Goal: Information Seeking & Learning: Learn about a topic

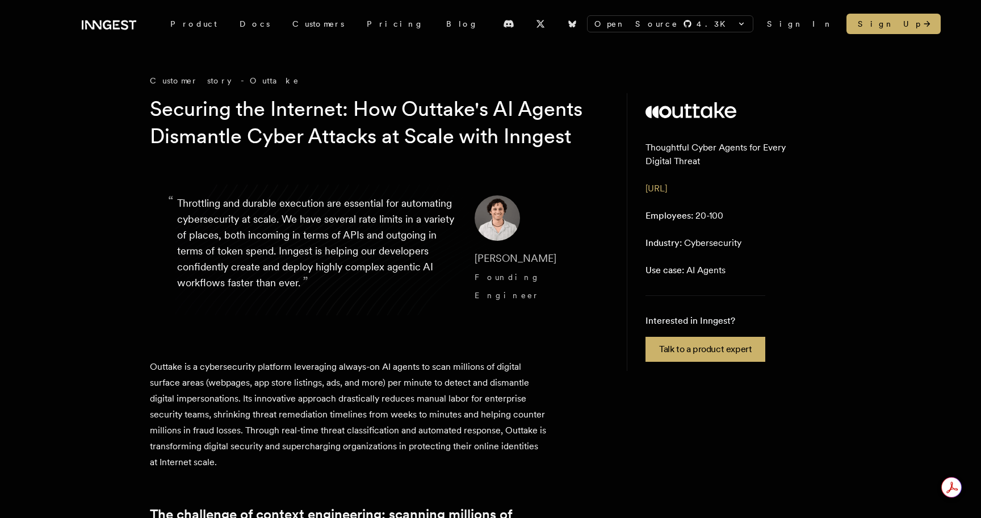
click at [422, 132] on h1 "Securing the Internet: How Outtake's AI Agents Dismantle Cyber Attacks at Scale…" at bounding box center [368, 122] width 436 height 54
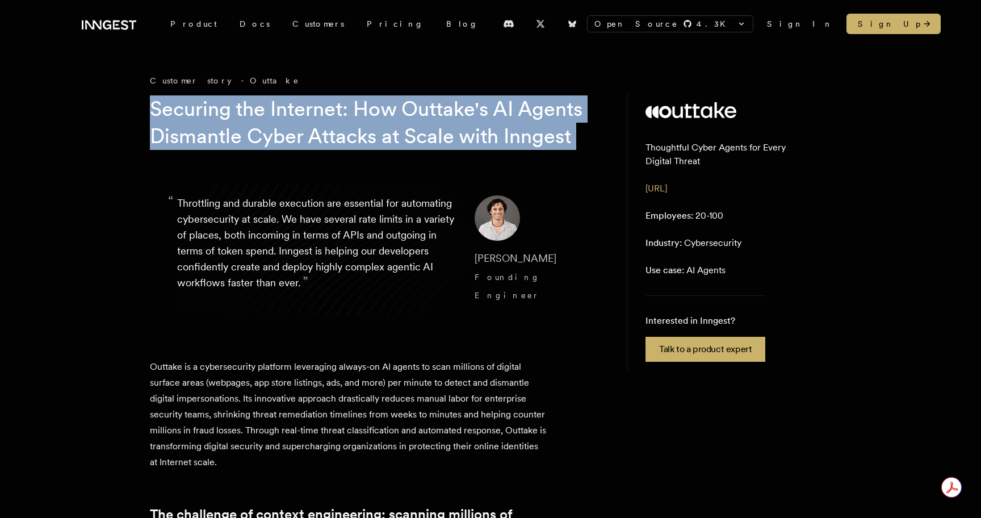
click at [422, 132] on h1 "Securing the Internet: How Outtake's AI Agents Dismantle Cyber Attacks at Scale…" at bounding box center [368, 122] width 436 height 54
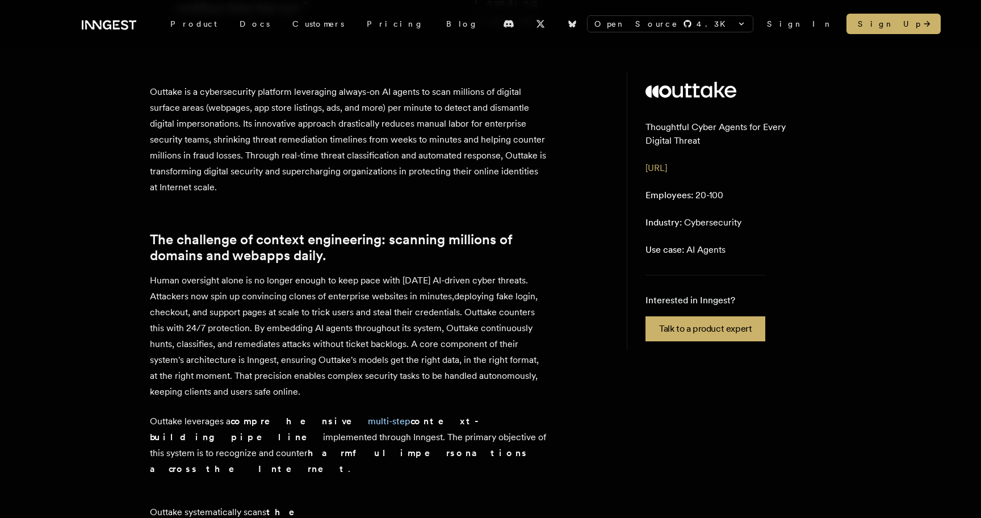
scroll to position [242, 0]
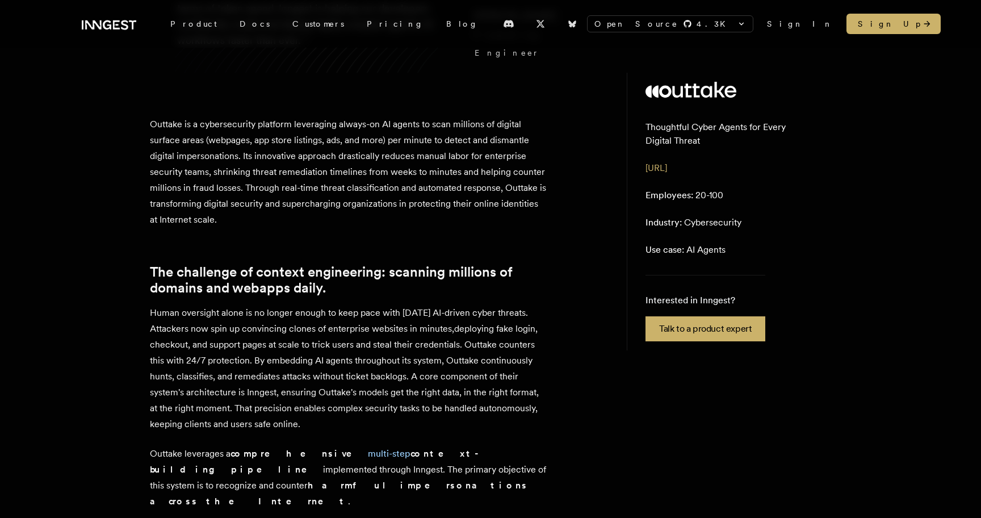
click at [299, 202] on p "Outtake is a cybersecurity platform leveraging always-on AI agents to scan mill…" at bounding box center [348, 171] width 397 height 111
drag, startPoint x: 316, startPoint y: 202, endPoint x: 538, endPoint y: 207, distance: 222.0
click at [538, 207] on p "Outtake is a cybersecurity platform leveraging always-on AI agents to scan mill…" at bounding box center [348, 171] width 397 height 111
copy p "eal-time threat classification and automated response,"
click at [360, 193] on p "Outtake is a cybersecurity platform leveraging always-on AI agents to scan mill…" at bounding box center [348, 171] width 397 height 111
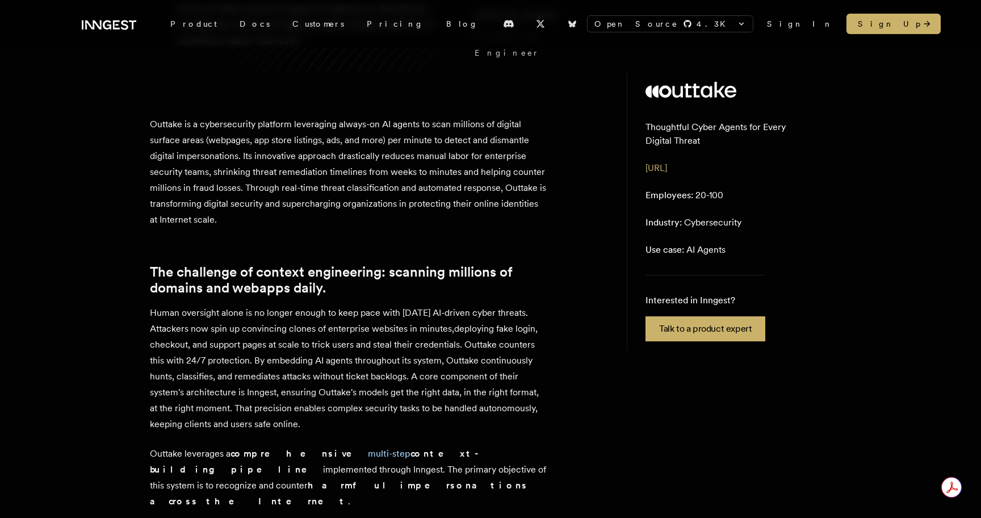
click at [329, 200] on p "Outtake is a cybersecurity platform leveraging always-on AI agents to scan mill…" at bounding box center [348, 171] width 397 height 111
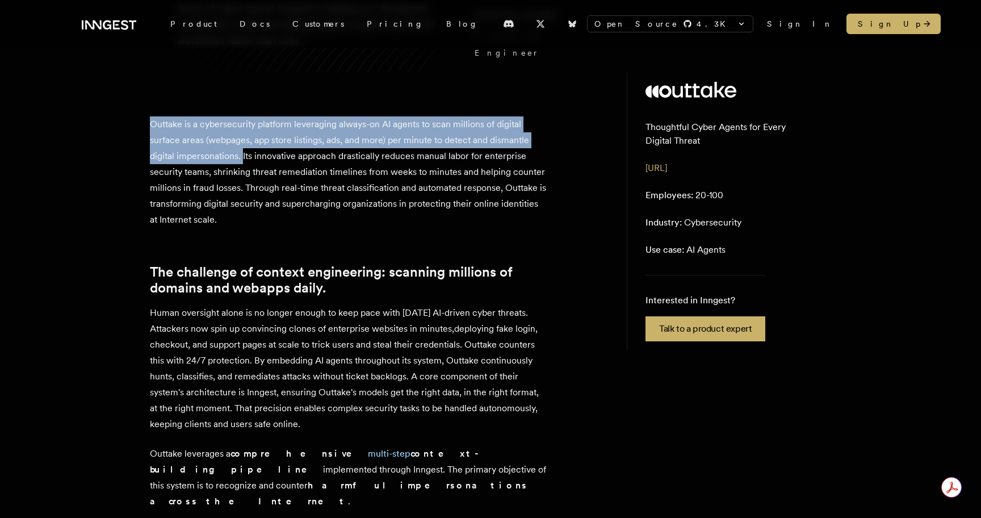
drag, startPoint x: 147, startPoint y: 137, endPoint x: 242, endPoint y: 166, distance: 99.0
copy p "Outtake is a cybersecurity platform leveraging always-on AI agents to scan mill…"
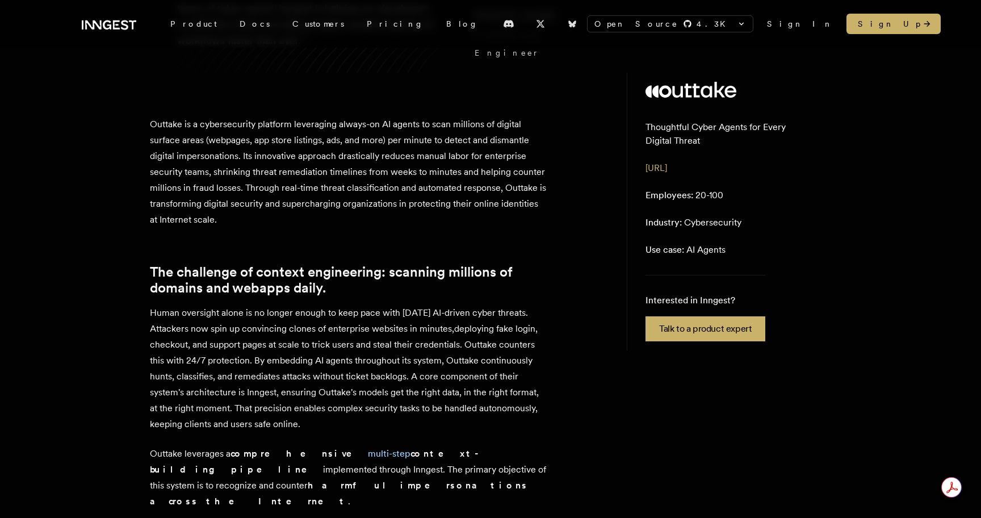
click at [333, 199] on p "Outtake is a cybersecurity platform leveraging always-on AI agents to scan mill…" at bounding box center [348, 171] width 397 height 111
click at [291, 296] on link "The challenge of context engineering: scanning millions of domains and webapps …" at bounding box center [348, 280] width 397 height 32
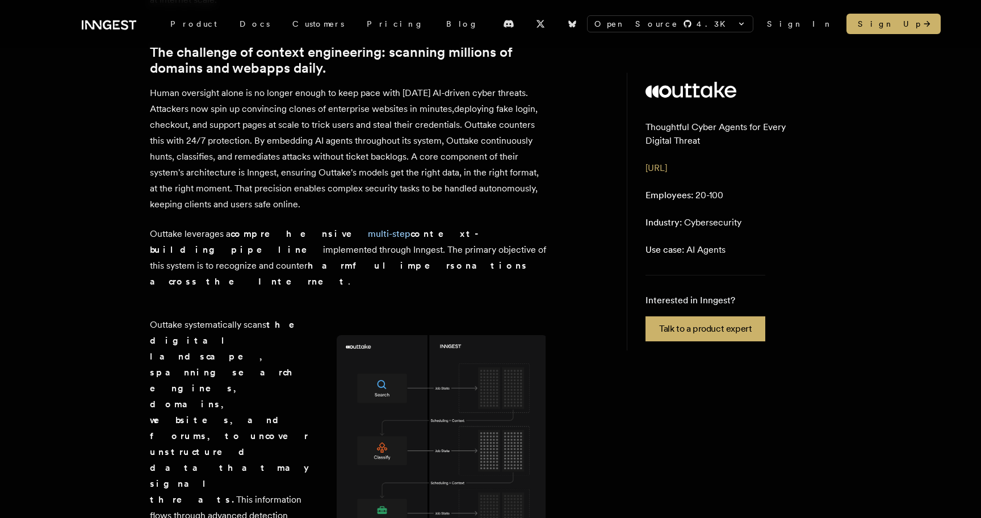
scroll to position [466, 0]
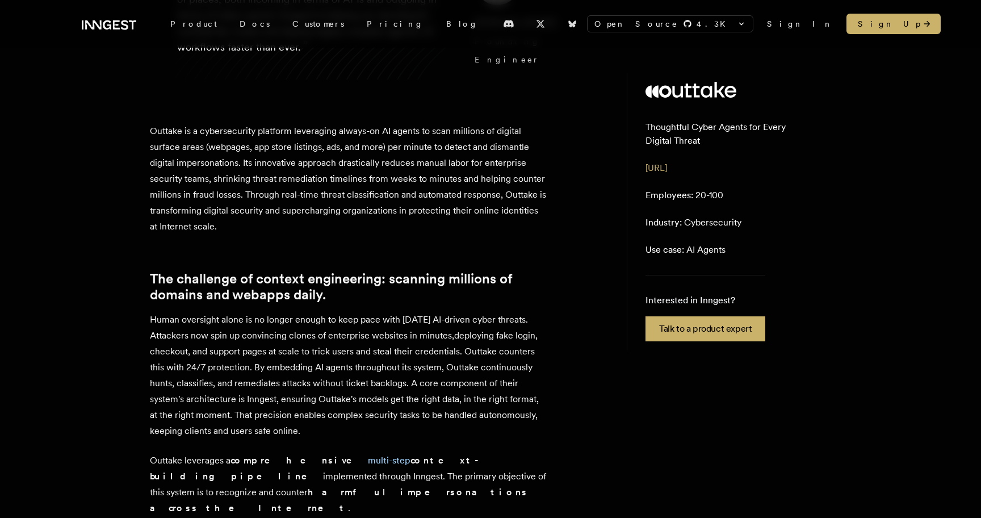
scroll to position [240, 0]
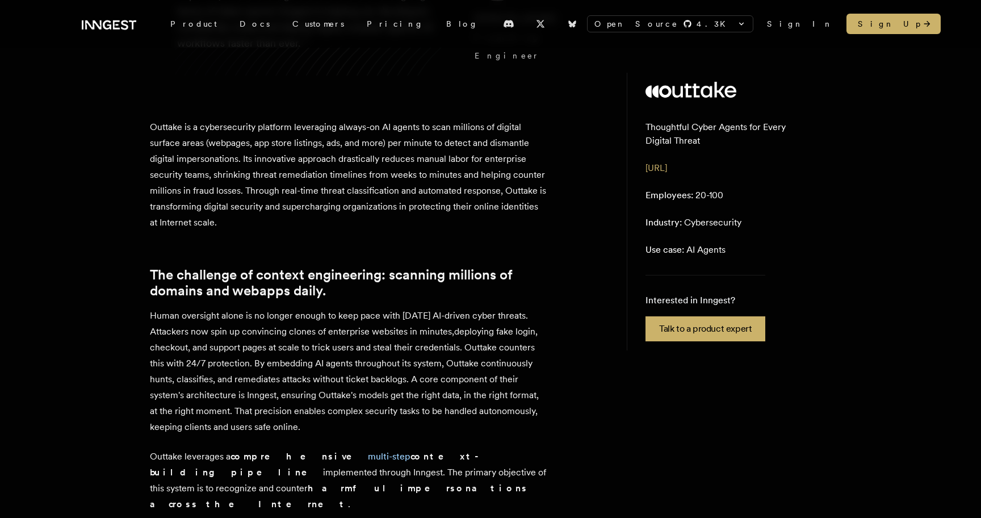
click at [406, 179] on p "Outtake is a cybersecurity platform leveraging always-on AI agents to scan mill…" at bounding box center [348, 174] width 397 height 111
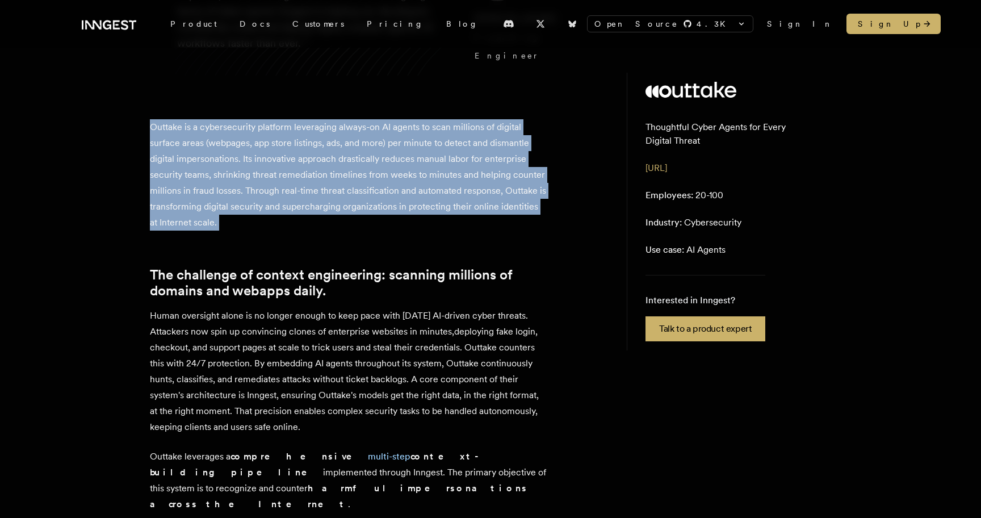
click at [406, 179] on p "Outtake is a cybersecurity platform leveraging always-on AI agents to scan mill…" at bounding box center [348, 174] width 397 height 111
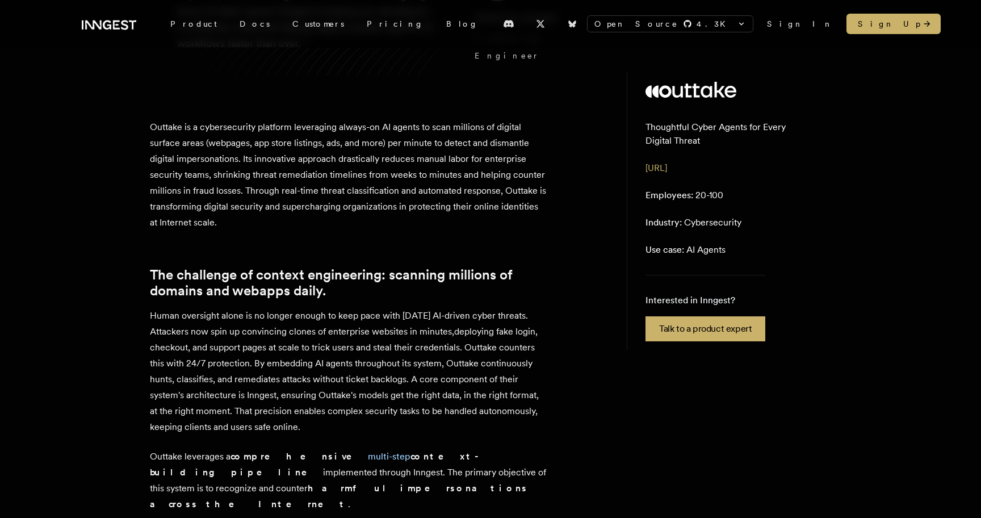
click at [406, 188] on p "Outtake is a cybersecurity platform leveraging always-on AI agents to scan mill…" at bounding box center [348, 174] width 397 height 111
drag, startPoint x: 277, startPoint y: 187, endPoint x: 364, endPoint y: 188, distance: 86.9
click at [364, 188] on p "Outtake is a cybersecurity platform leveraging always-on AI agents to scan mill…" at bounding box center [348, 174] width 397 height 111
click at [341, 174] on p "Outtake is a cybersecurity platform leveraging always-on AI agents to scan mill…" at bounding box center [348, 174] width 397 height 111
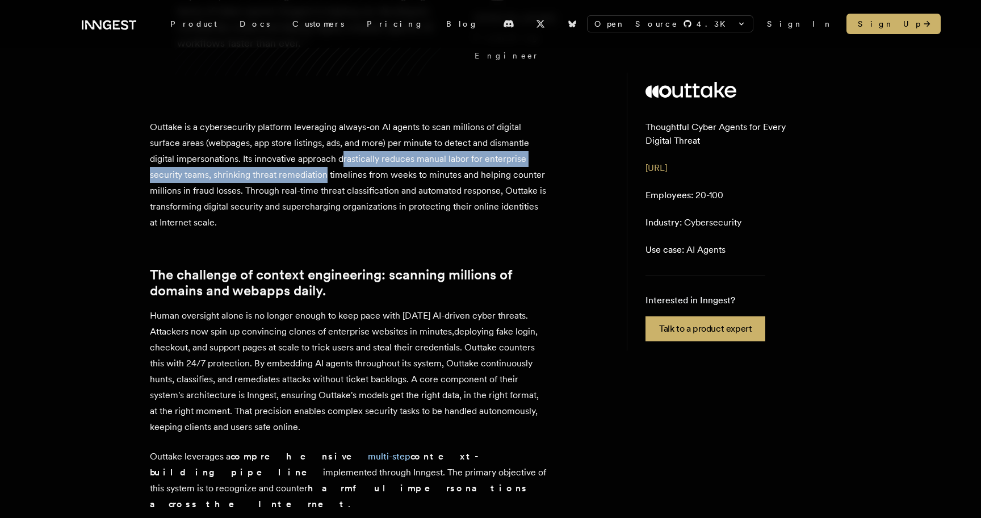
drag, startPoint x: 342, startPoint y: 174, endPoint x: 326, endPoint y: 187, distance: 20.1
click at [326, 187] on p "Outtake is a cybersecurity platform leveraging always-on AI agents to scan mill…" at bounding box center [348, 174] width 397 height 111
click at [358, 176] on p "Outtake is a cybersecurity platform leveraging always-on AI agents to scan mill…" at bounding box center [348, 174] width 397 height 111
drag, startPoint x: 339, startPoint y: 173, endPoint x: 340, endPoint y: 185, distance: 12.5
click at [340, 185] on p "Outtake is a cybersecurity platform leveraging always-on AI agents to scan mill…" at bounding box center [348, 174] width 397 height 111
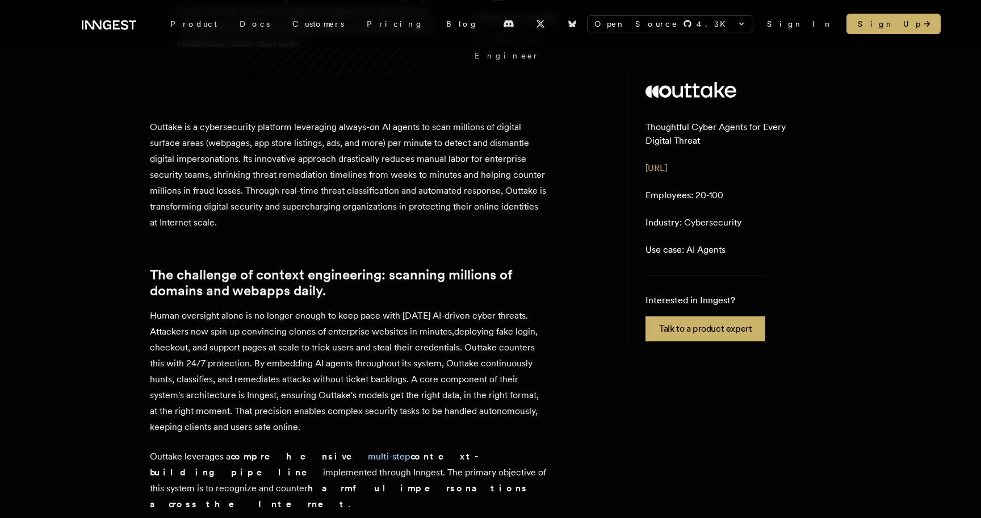
click at [360, 157] on p "Outtake is a cybersecurity platform leveraging always-on AI agents to scan mill…" at bounding box center [348, 174] width 397 height 111
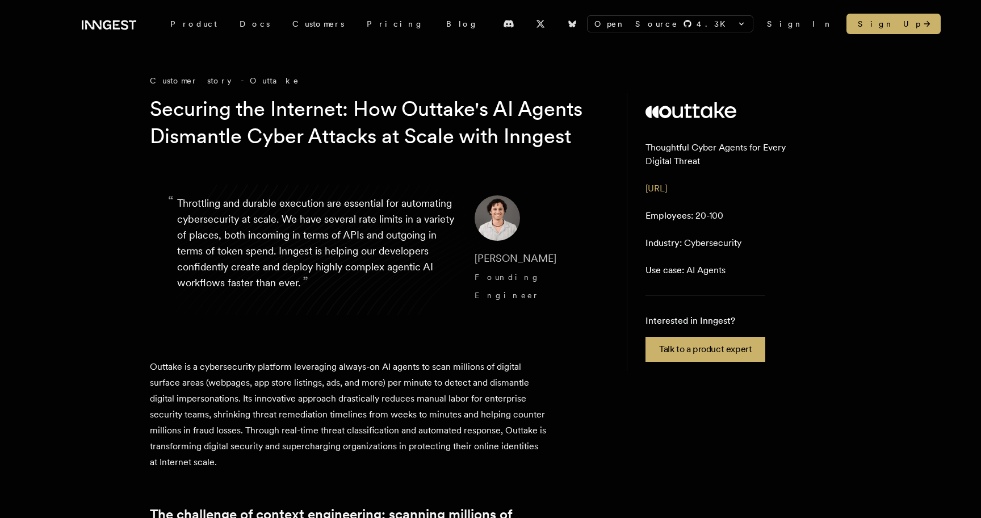
scroll to position [234, 0]
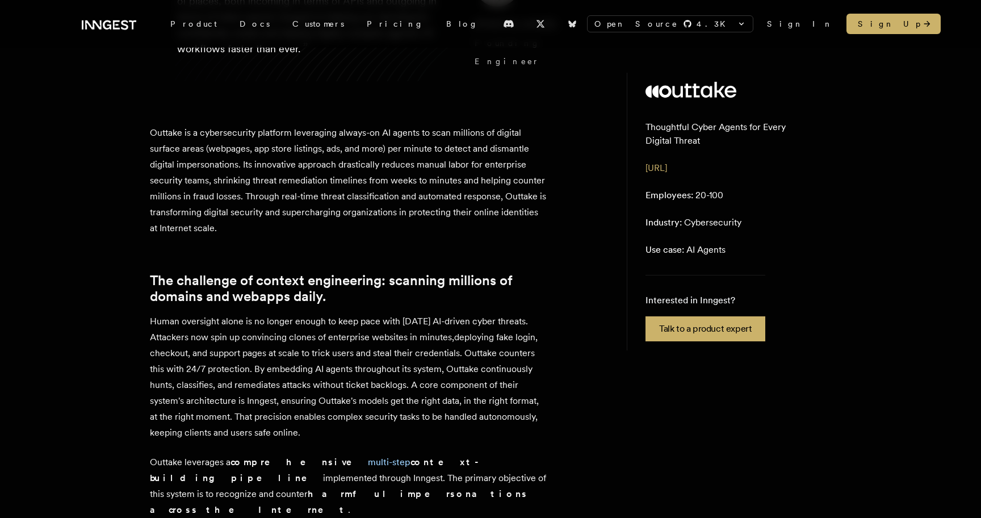
click at [402, 217] on p "Outtake is a cybersecurity platform leveraging always-on AI agents to scan mill…" at bounding box center [348, 180] width 397 height 111
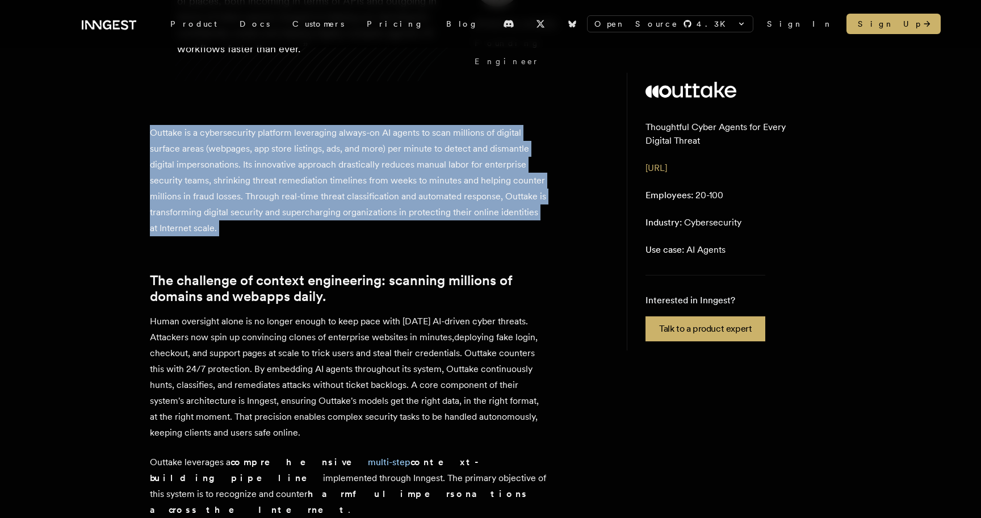
click at [402, 217] on p "Outtake is a cybersecurity platform leveraging always-on AI agents to scan mill…" at bounding box center [348, 180] width 397 height 111
click at [396, 195] on p "Outtake is a cybersecurity platform leveraging always-on AI agents to scan mill…" at bounding box center [348, 180] width 397 height 111
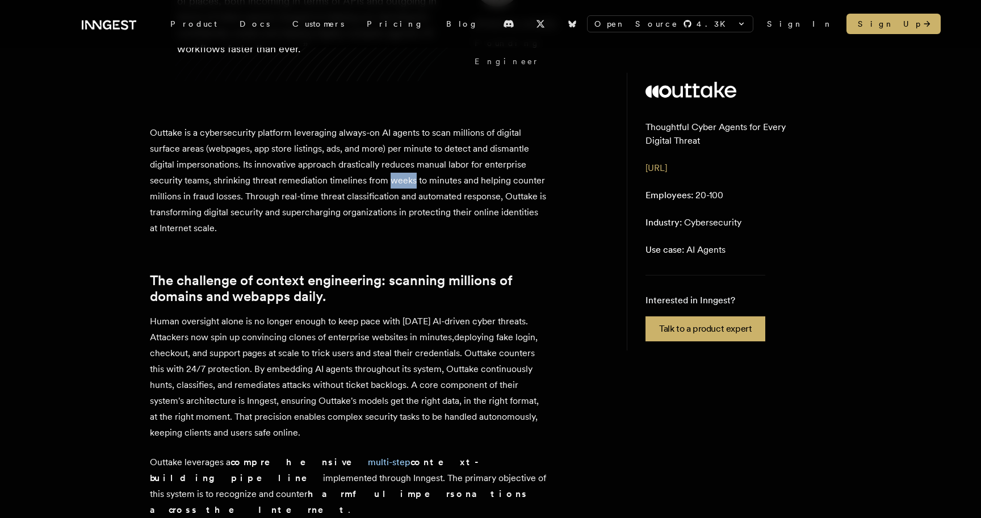
click at [396, 195] on p "Outtake is a cybersecurity platform leveraging always-on AI agents to scan mill…" at bounding box center [348, 180] width 397 height 111
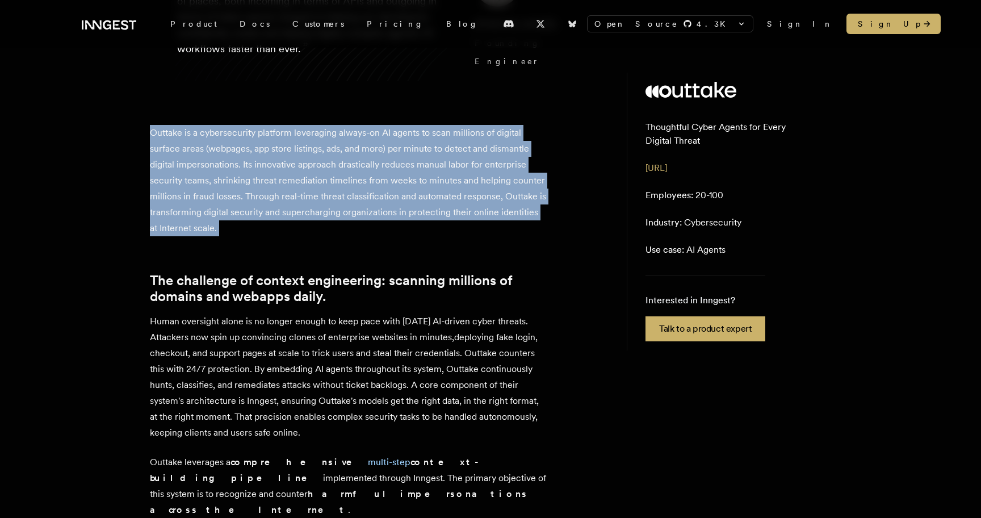
click at [396, 195] on p "Outtake is a cybersecurity platform leveraging always-on AI agents to scan mill…" at bounding box center [348, 180] width 397 height 111
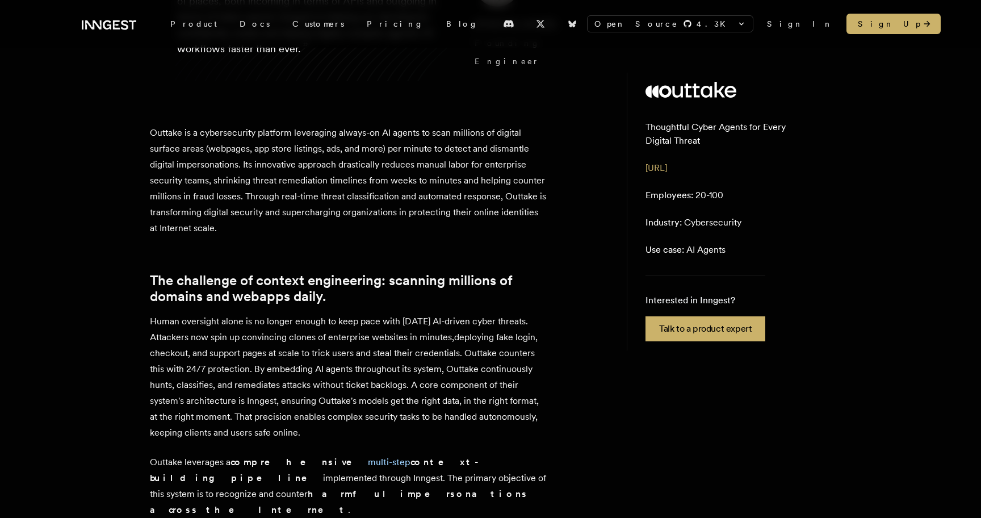
click at [395, 195] on p "Outtake is a cybersecurity platform leveraging always-on AI agents to scan mill…" at bounding box center [348, 180] width 397 height 111
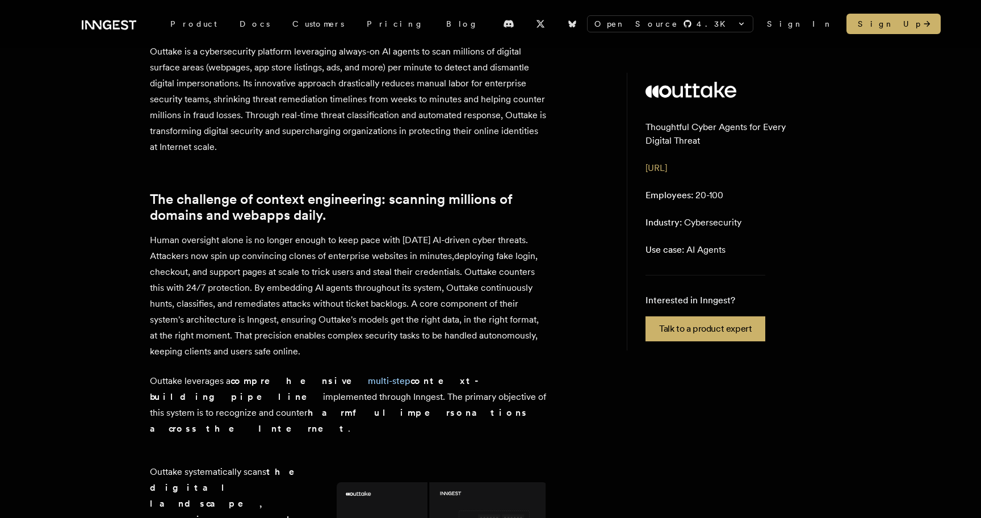
scroll to position [330, 0]
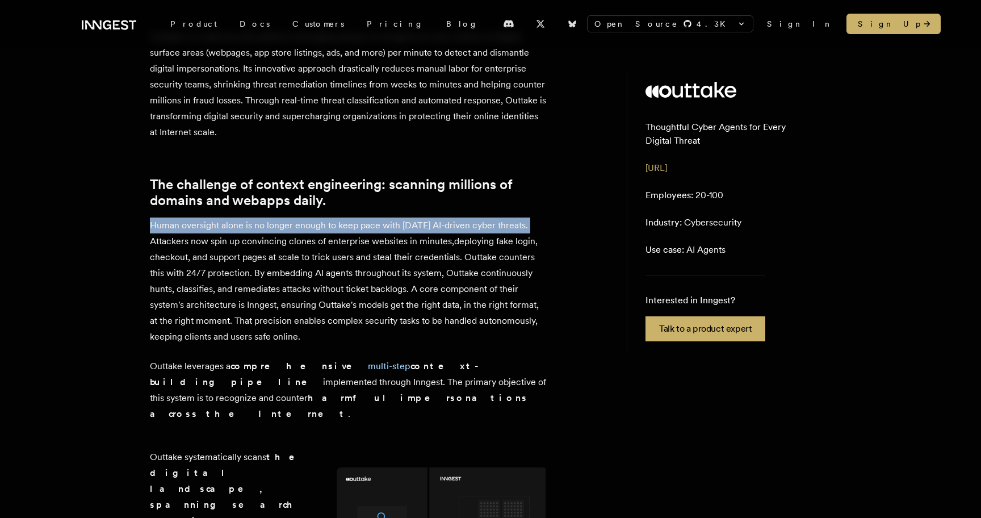
drag, startPoint x: 153, startPoint y: 242, endPoint x: 546, endPoint y: 240, distance: 392.9
copy p "Human oversight alone is no longer enough to keep pace with [DATE] AI-driven cy…"
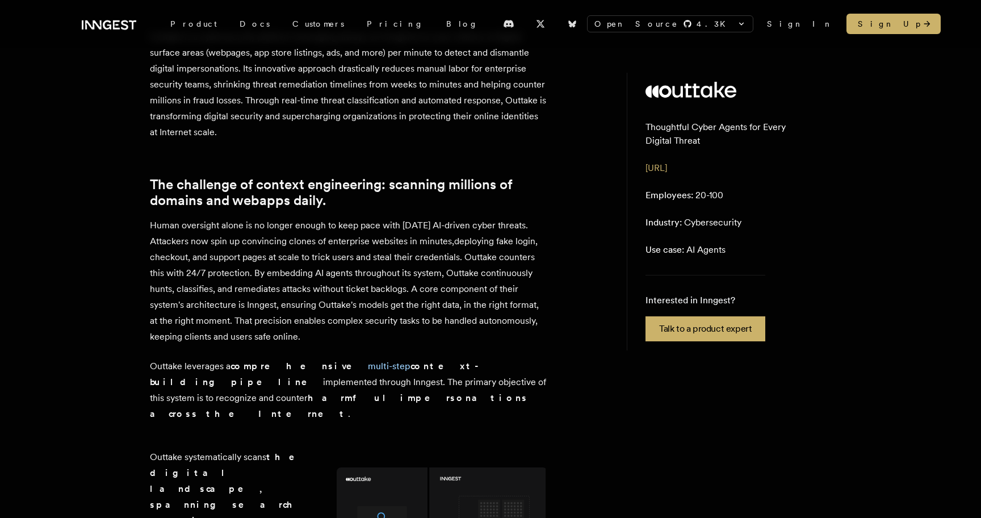
click at [337, 267] on p "Human oversight alone is no longer enough to keep pace with [DATE] AI-driven cy…" at bounding box center [348, 280] width 397 height 127
click at [279, 253] on p "Human oversight alone is no longer enough to keep pace with [DATE] AI-driven cy…" at bounding box center [348, 280] width 397 height 127
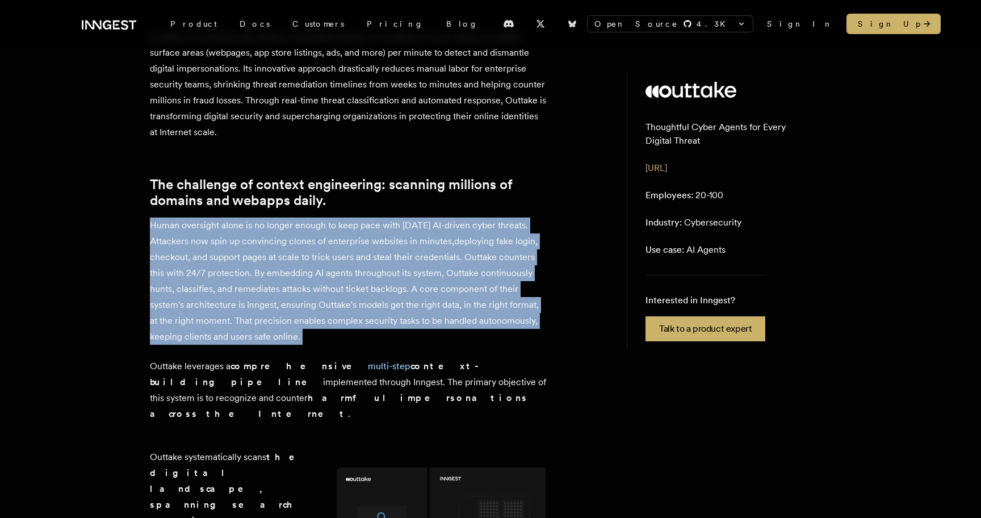
click at [279, 253] on p "Human oversight alone is no longer enough to keep pace with [DATE] AI-driven cy…" at bounding box center [348, 280] width 397 height 127
click at [276, 261] on p "Human oversight alone is no longer enough to keep pace with [DATE] AI-driven cy…" at bounding box center [348, 280] width 397 height 127
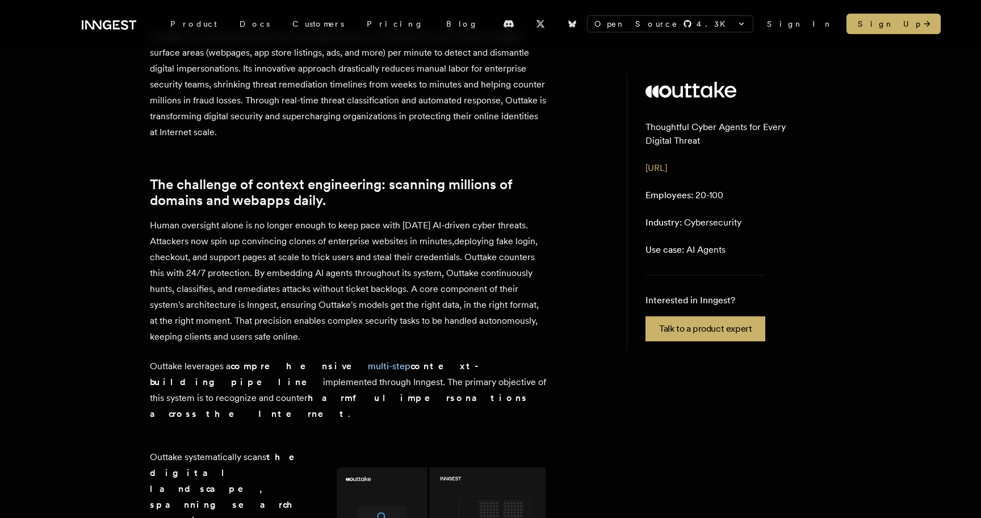
click at [374, 262] on p "Human oversight alone is no longer enough to keep pace with [DATE] AI-driven cy…" at bounding box center [348, 280] width 397 height 127
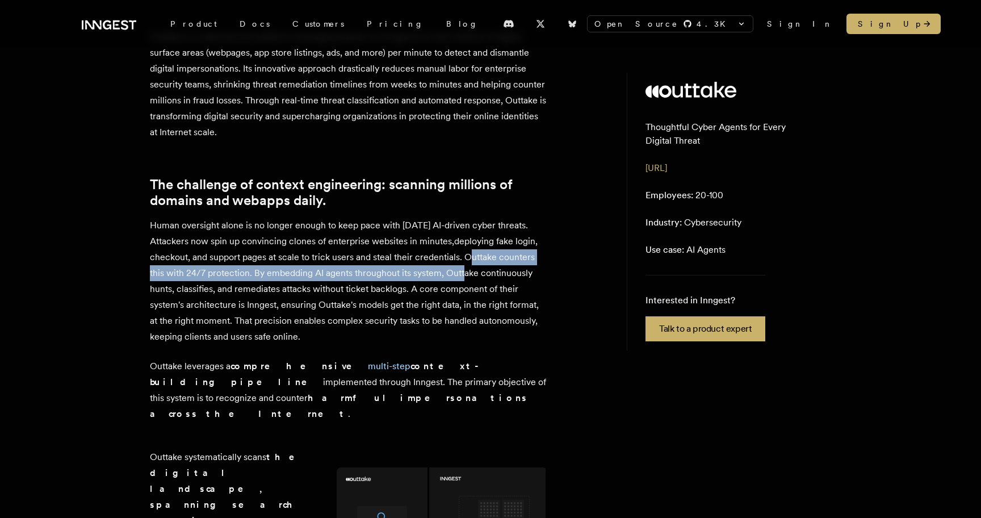
drag, startPoint x: 463, startPoint y: 269, endPoint x: 460, endPoint y: 279, distance: 10.1
click at [460, 279] on p "Human oversight alone is no longer enough to keep pace with [DATE] AI-driven cy…" at bounding box center [348, 280] width 397 height 127
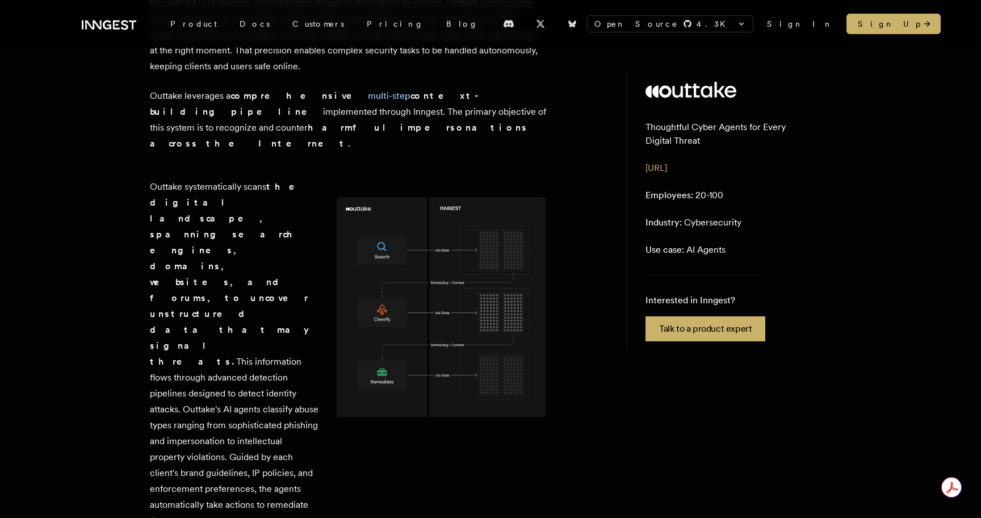
scroll to position [615, 0]
